Goal: Book appointment/travel/reservation

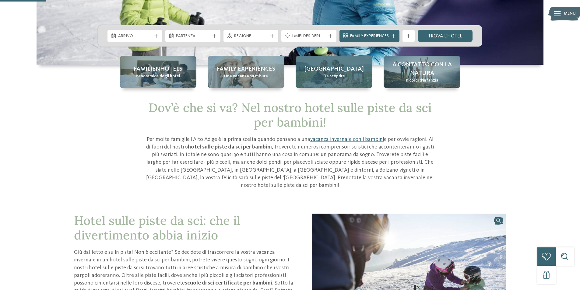
scroll to position [91, 0]
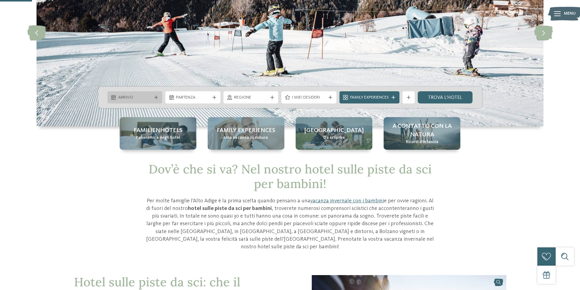
click at [148, 96] on span "Arrivo" at bounding box center [135, 98] width 34 height 6
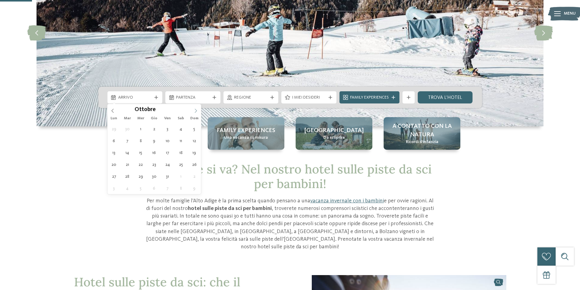
click at [196, 111] on icon at bounding box center [195, 111] width 4 height 4
type input "****"
click at [196, 111] on icon at bounding box center [195, 111] width 4 height 4
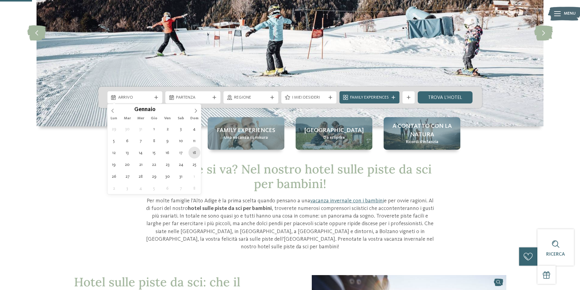
type div "18.01.2026"
type input "****"
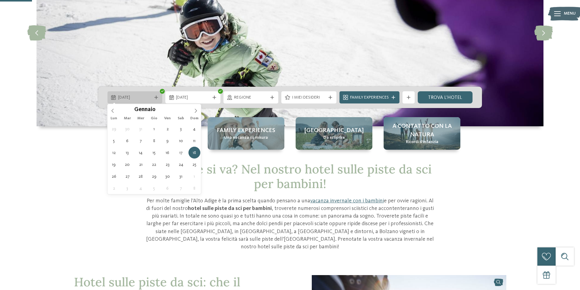
click at [146, 96] on span "18.01.2026" at bounding box center [135, 98] width 34 height 6
type div "[DATE]"
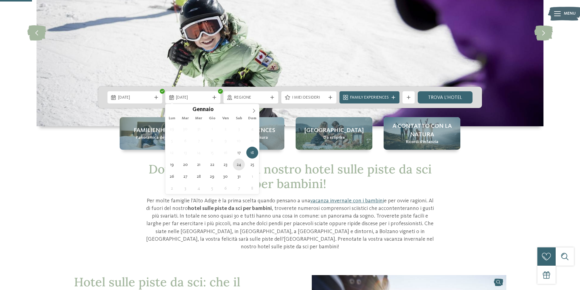
type div "[DATE]"
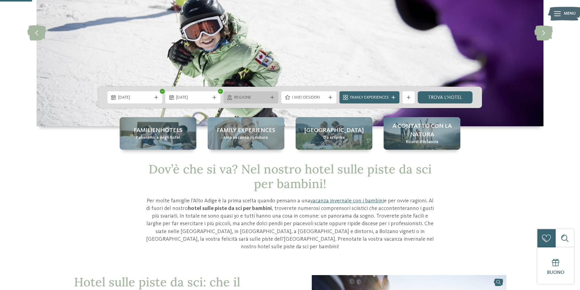
click at [251, 98] on span "Regione" at bounding box center [251, 98] width 34 height 6
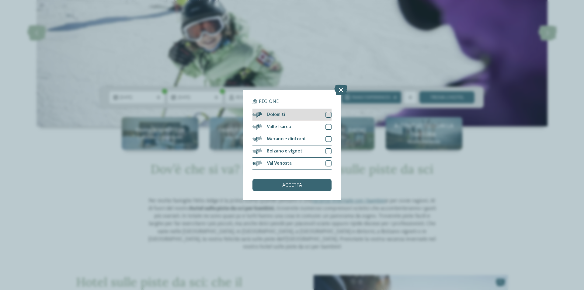
click at [323, 117] on div "Dolomiti" at bounding box center [292, 115] width 79 height 12
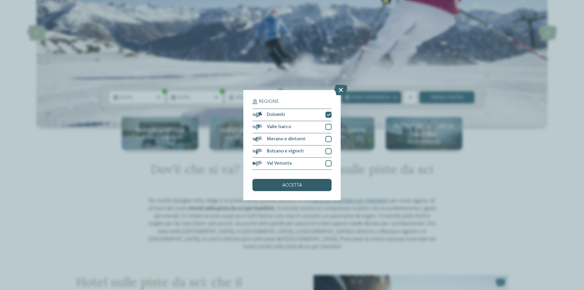
click at [307, 186] on div "accetta" at bounding box center [292, 185] width 79 height 12
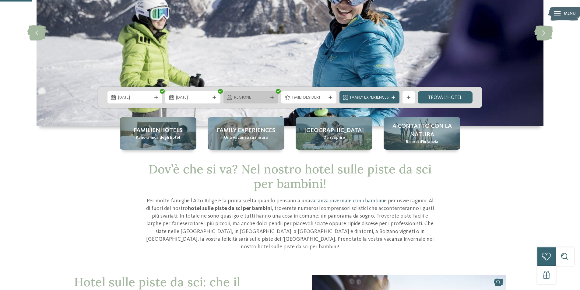
click at [272, 97] on icon at bounding box center [272, 98] width 4 height 4
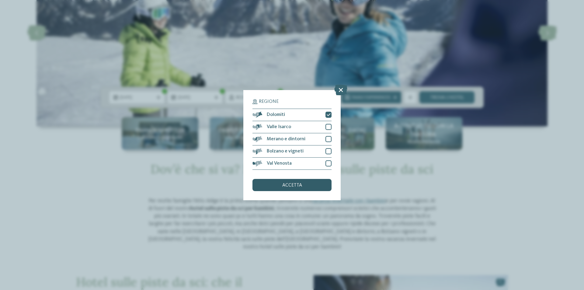
click at [291, 187] on span "accetta" at bounding box center [292, 185] width 20 height 5
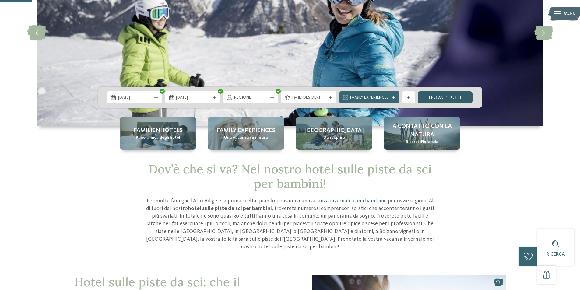
click at [442, 99] on link "trova l’hotel" at bounding box center [444, 97] width 55 height 12
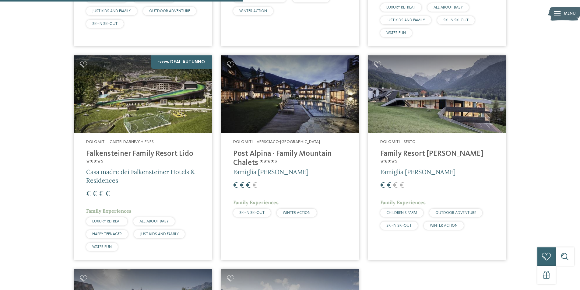
scroll to position [382, 0]
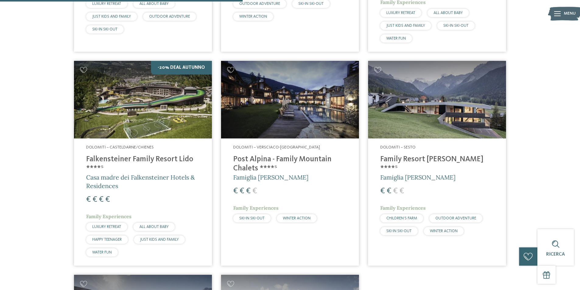
click at [124, 130] on img at bounding box center [143, 100] width 138 height 78
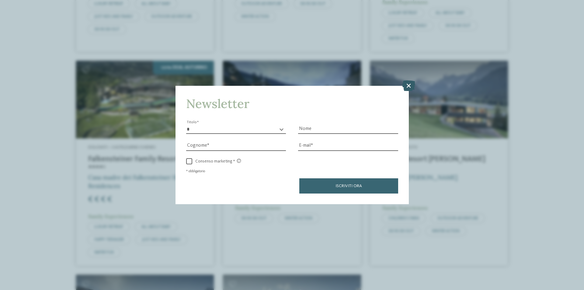
click at [409, 87] on icon at bounding box center [408, 85] width 13 height 11
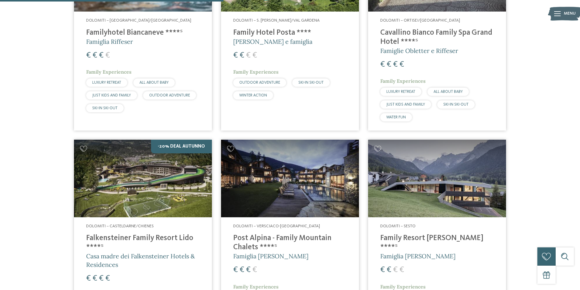
scroll to position [352, 0]
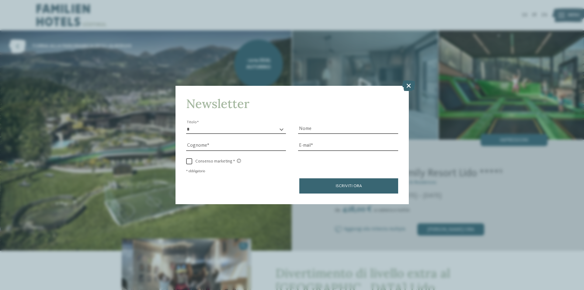
click at [408, 87] on icon at bounding box center [408, 85] width 13 height 11
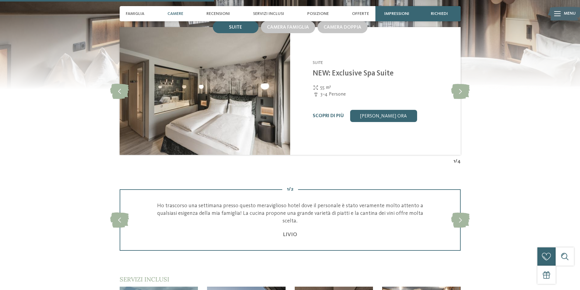
scroll to position [639, 0]
